Goal: Find specific page/section: Find specific page/section

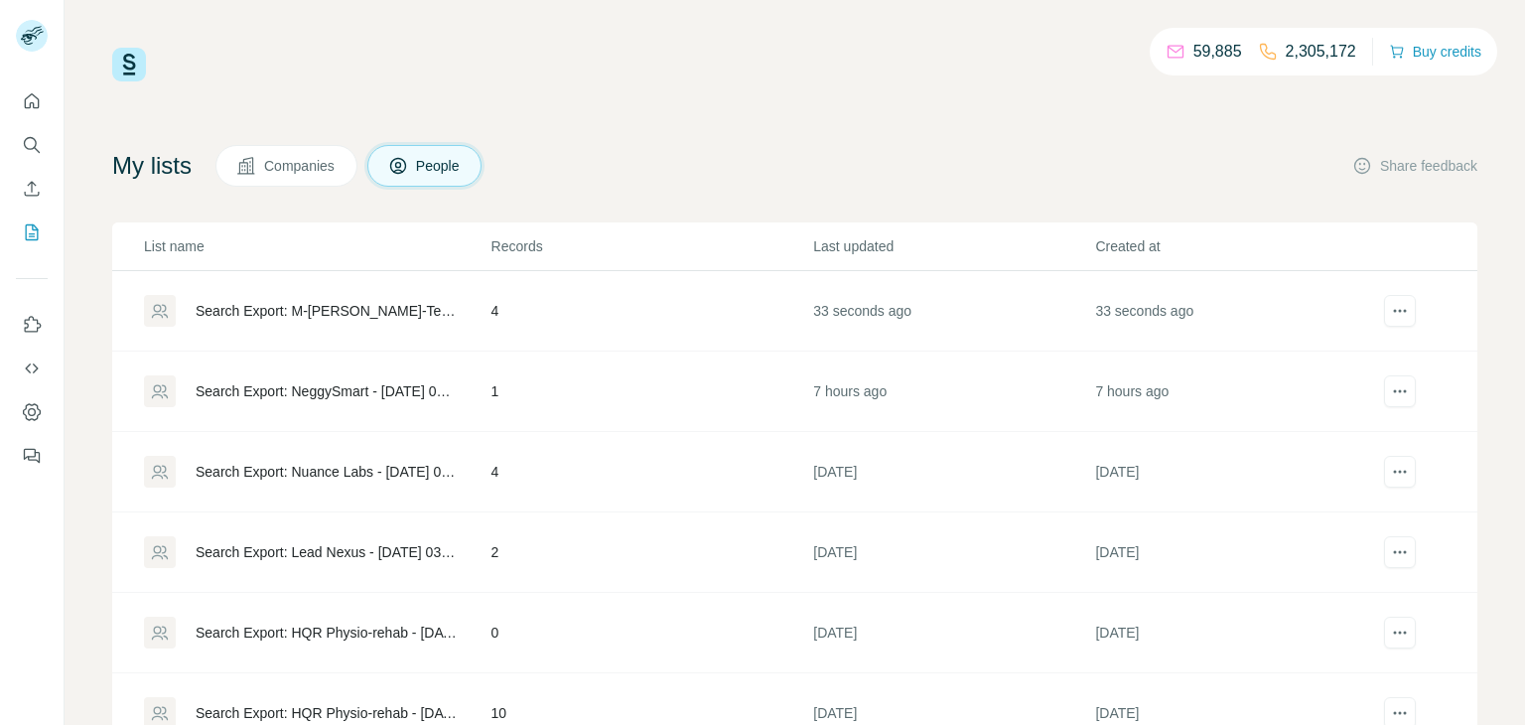
click at [285, 313] on div "Search Export: M-[PERSON_NAME]-Tech (Marketing Leopards Technologies) - [DATE] …" at bounding box center [327, 311] width 262 height 20
